Goal: Information Seeking & Learning: Learn about a topic

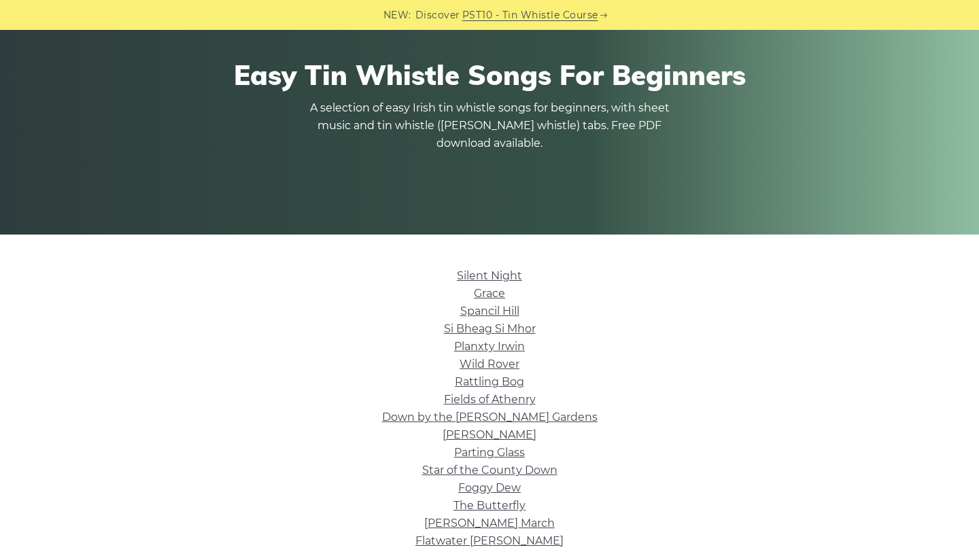
scroll to position [128, 0]
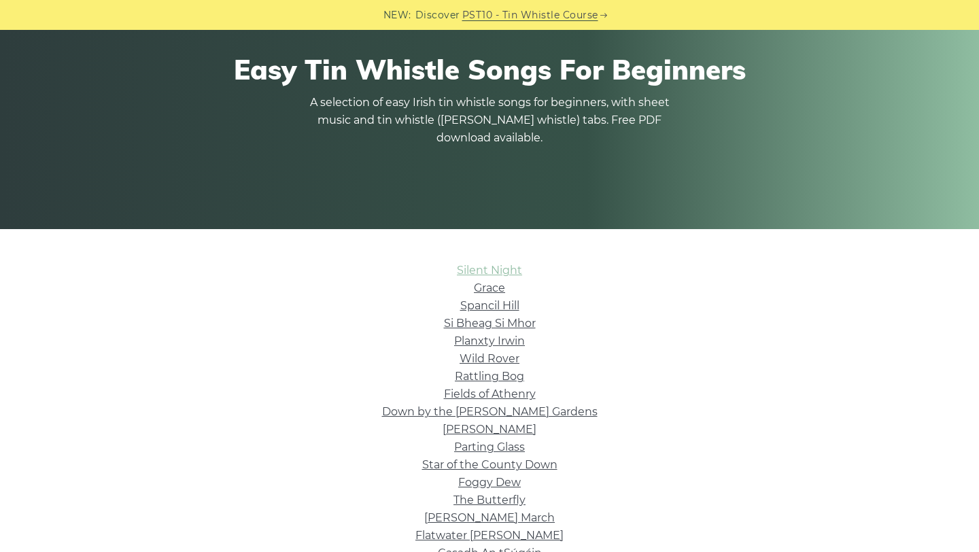
click at [479, 266] on link "Silent Night" at bounding box center [489, 270] width 65 height 13
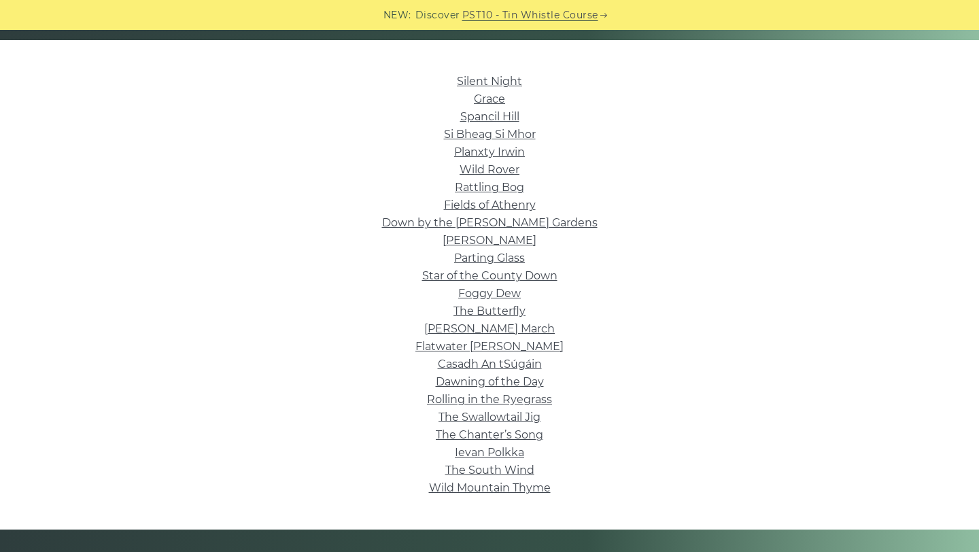
scroll to position [317, 0]
click at [483, 489] on link "Wild Mountain Thyme" at bounding box center [490, 487] width 122 height 13
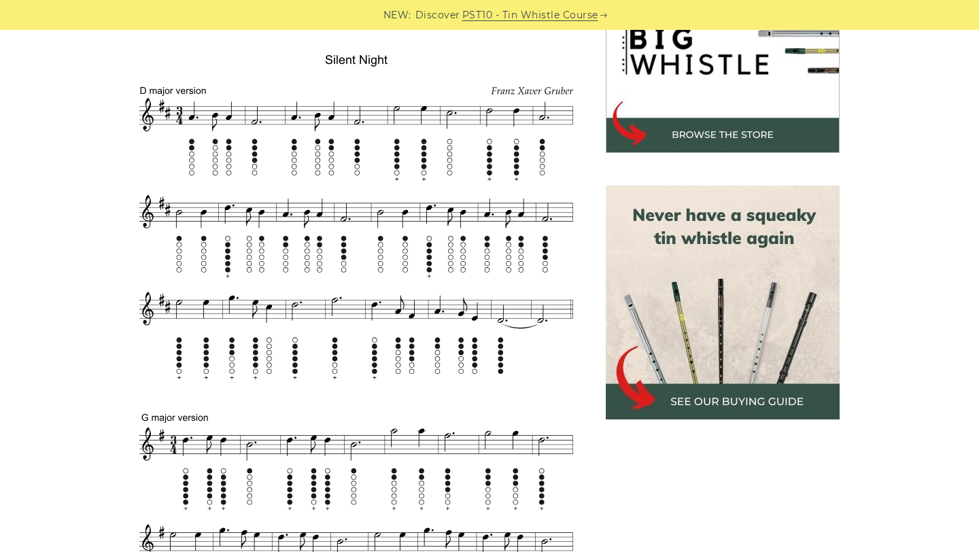
scroll to position [473, 0]
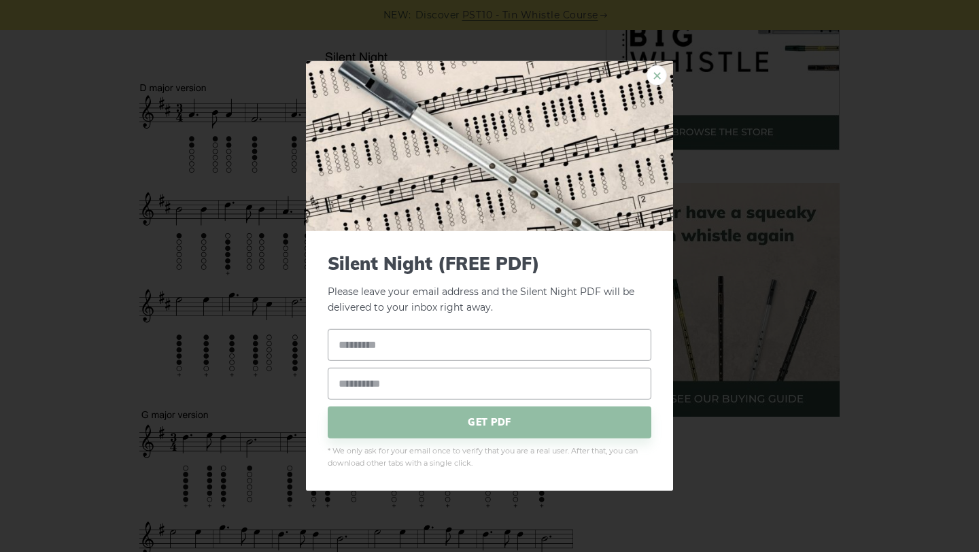
click at [656, 75] on link "×" at bounding box center [656, 75] width 20 height 20
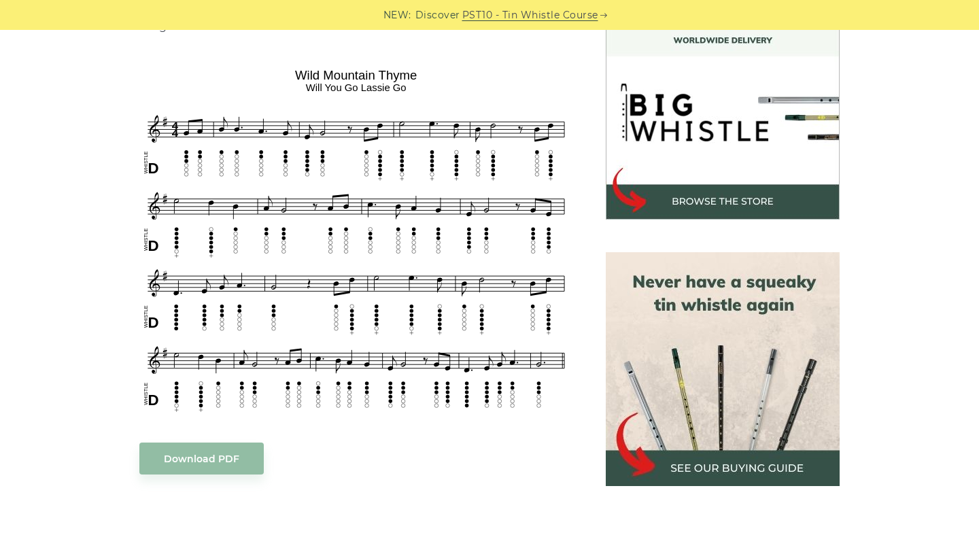
scroll to position [399, 0]
